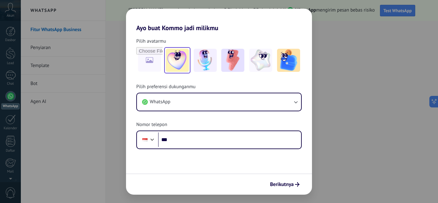
click at [180, 61] on img at bounding box center [177, 60] width 23 height 23
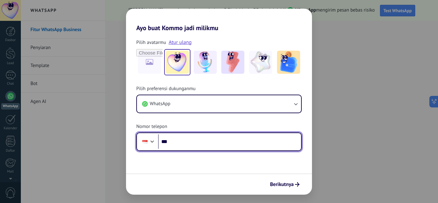
click at [199, 141] on input "***" at bounding box center [229, 141] width 143 height 15
type input "**********"
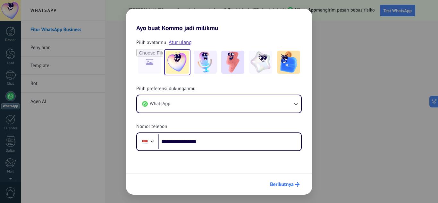
click at [291, 183] on span "Berikutnya" at bounding box center [282, 184] width 24 height 4
